Goal: Task Accomplishment & Management: Manage account settings

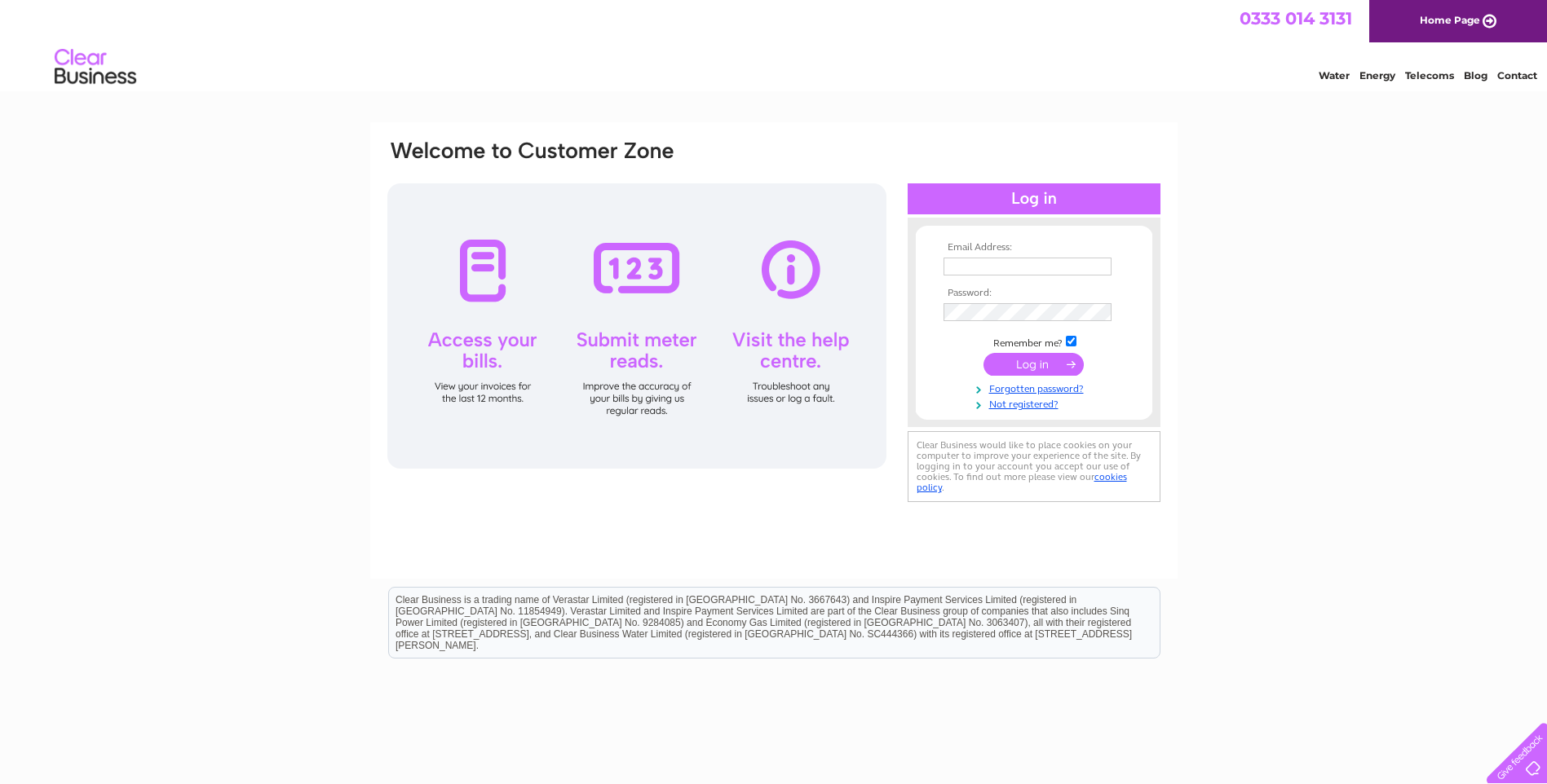
type input "Giedre@sglproperty.com"
click at [1017, 360] on input "submit" at bounding box center [1033, 364] width 100 height 23
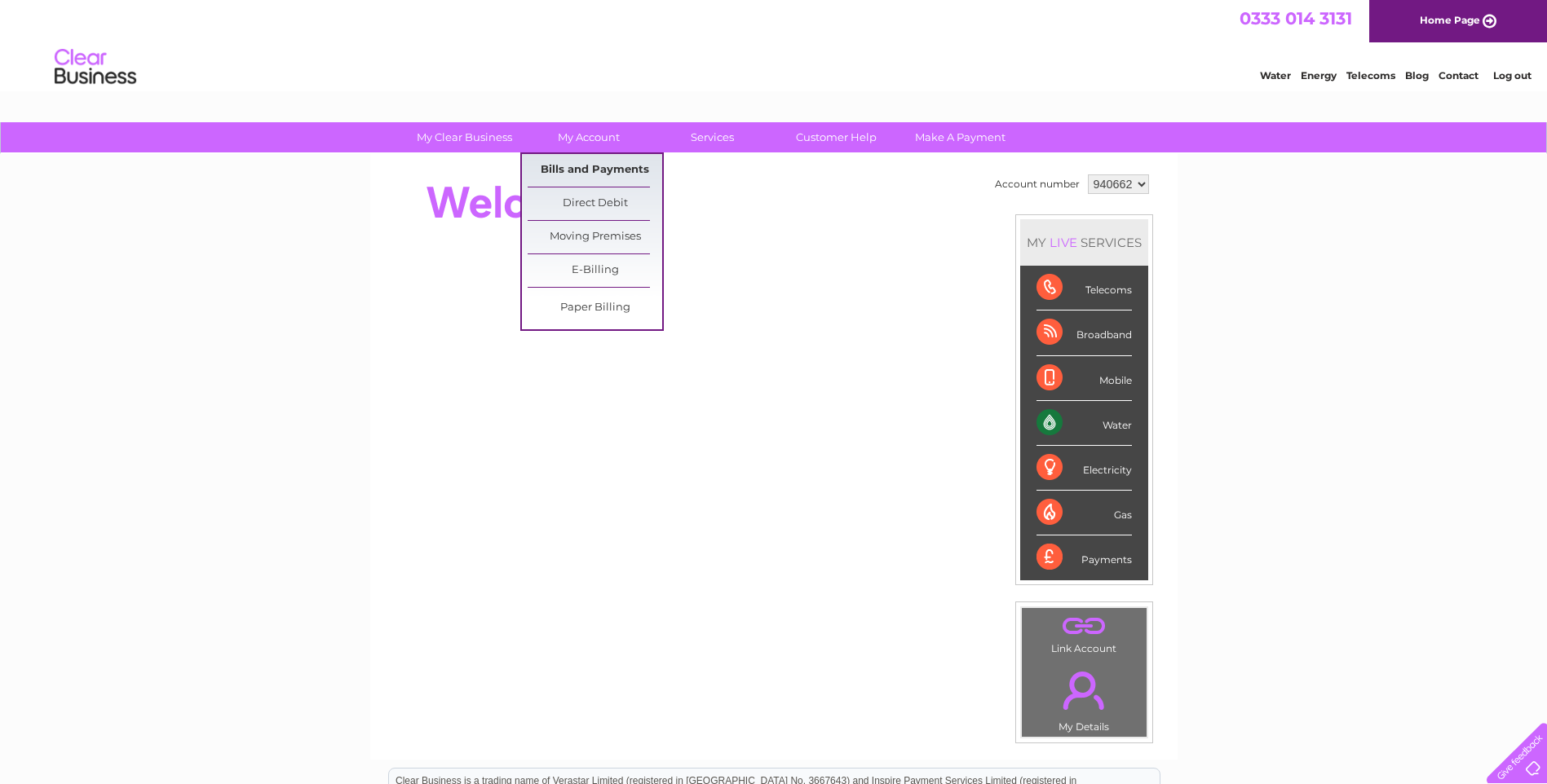
click at [591, 163] on link "Bills and Payments" at bounding box center [595, 170] width 134 height 32
